Goal: Task Accomplishment & Management: Manage account settings

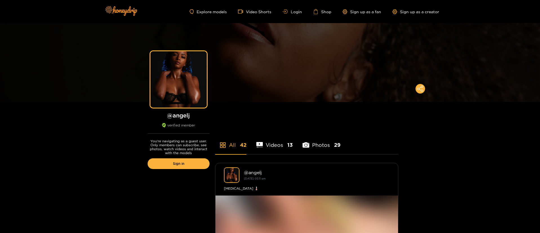
click at [295, 8] on div "Explore models Video Shorts Login Shop Sign up as a fan Sign up as a creator" at bounding box center [270, 11] width 338 height 23
click at [294, 11] on link "Login" at bounding box center [291, 12] width 19 height 4
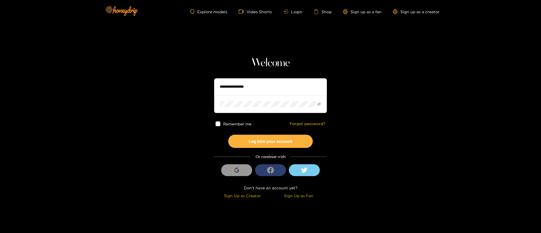
type input "******"
click at [269, 86] on input "******" at bounding box center [270, 86] width 113 height 17
click at [269, 87] on input "******" at bounding box center [270, 86] width 113 height 17
type input "******"
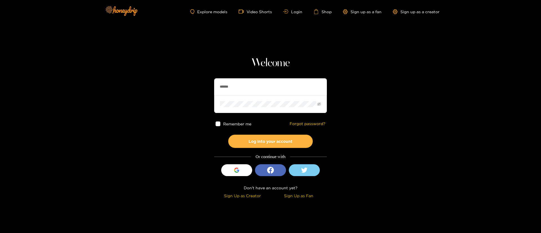
click at [268, 133] on div "Remember me Forgot password?" at bounding box center [270, 124] width 113 height 22
click at [267, 138] on button "Log into your account" at bounding box center [270, 141] width 84 height 13
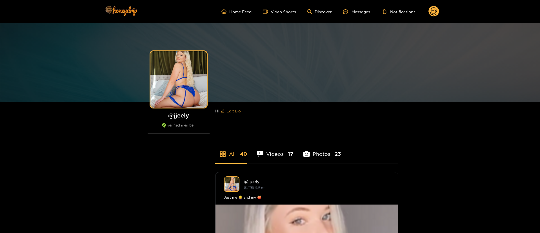
click at [437, 9] on circle at bounding box center [433, 11] width 11 height 11
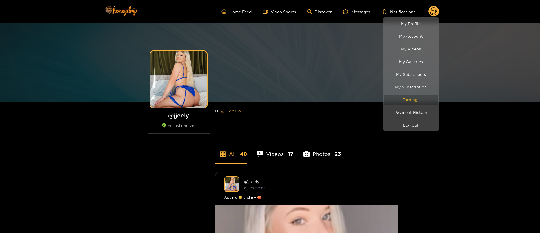
click at [415, 101] on link "Earnings" at bounding box center [410, 100] width 53 height 10
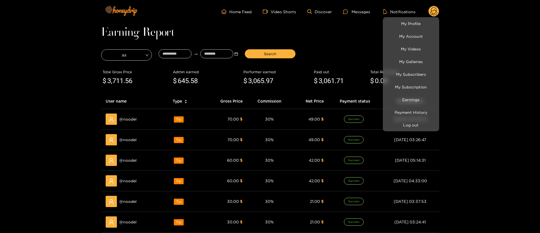
click at [0, 122] on div at bounding box center [270, 116] width 540 height 233
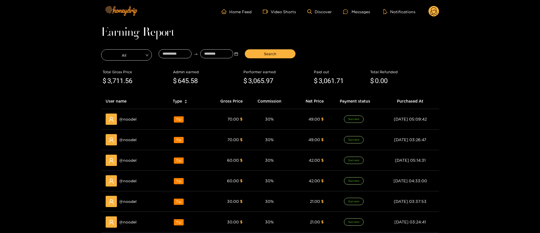
click at [260, 81] on span "3,065" at bounding box center [256, 81] width 16 height 8
copy div "$ 3,065 .97"
click at [113, 82] on span "3,711" at bounding box center [115, 81] width 16 height 8
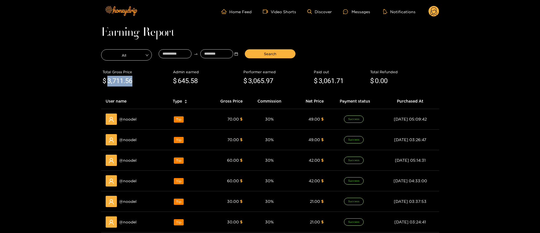
click at [113, 82] on span "3,711" at bounding box center [115, 81] width 16 height 8
copy div "$ 3,711 .56"
click at [257, 79] on span "3,065" at bounding box center [256, 81] width 16 height 8
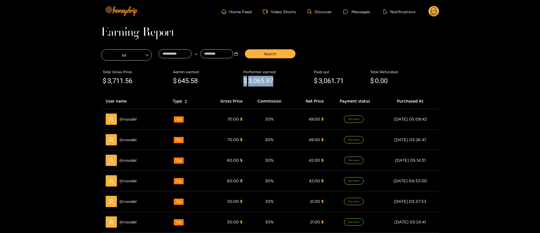
click at [257, 79] on span "3,065" at bounding box center [256, 81] width 16 height 8
click at [114, 83] on span "3,711" at bounding box center [115, 81] width 16 height 8
drag, startPoint x: 199, startPoint y: 79, endPoint x: 153, endPoint y: 79, distance: 45.9
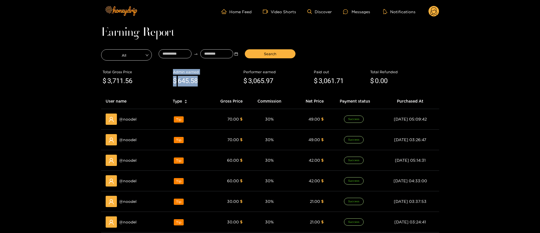
click at [153, 79] on div "Total Gross Price $ 3,711 .56 Admin earned $ 645 .58 Performer earned $ 3,065 .…" at bounding box center [270, 78] width 338 height 32
click at [432, 10] on circle at bounding box center [433, 11] width 11 height 11
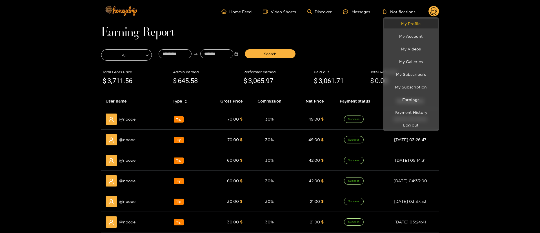
click at [412, 24] on link "My Profile" at bounding box center [410, 24] width 53 height 10
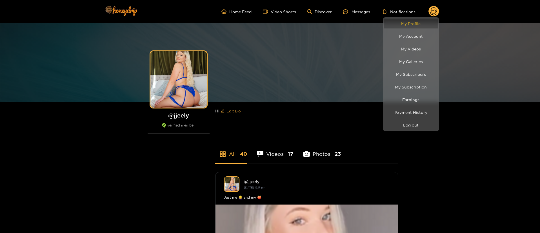
click at [420, 23] on link "My Profile" at bounding box center [410, 24] width 53 height 10
click at [436, 10] on div at bounding box center [270, 116] width 540 height 233
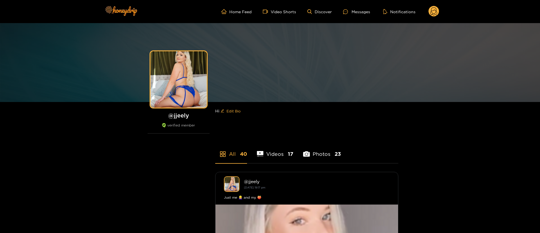
click at [435, 11] on circle at bounding box center [433, 11] width 11 height 11
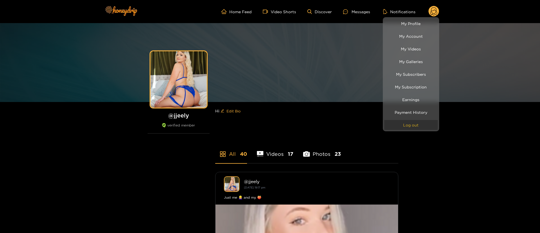
click at [416, 123] on button "Log out" at bounding box center [410, 125] width 53 height 10
